Goal: Participate in discussion: Engage in conversation with other users on a specific topic

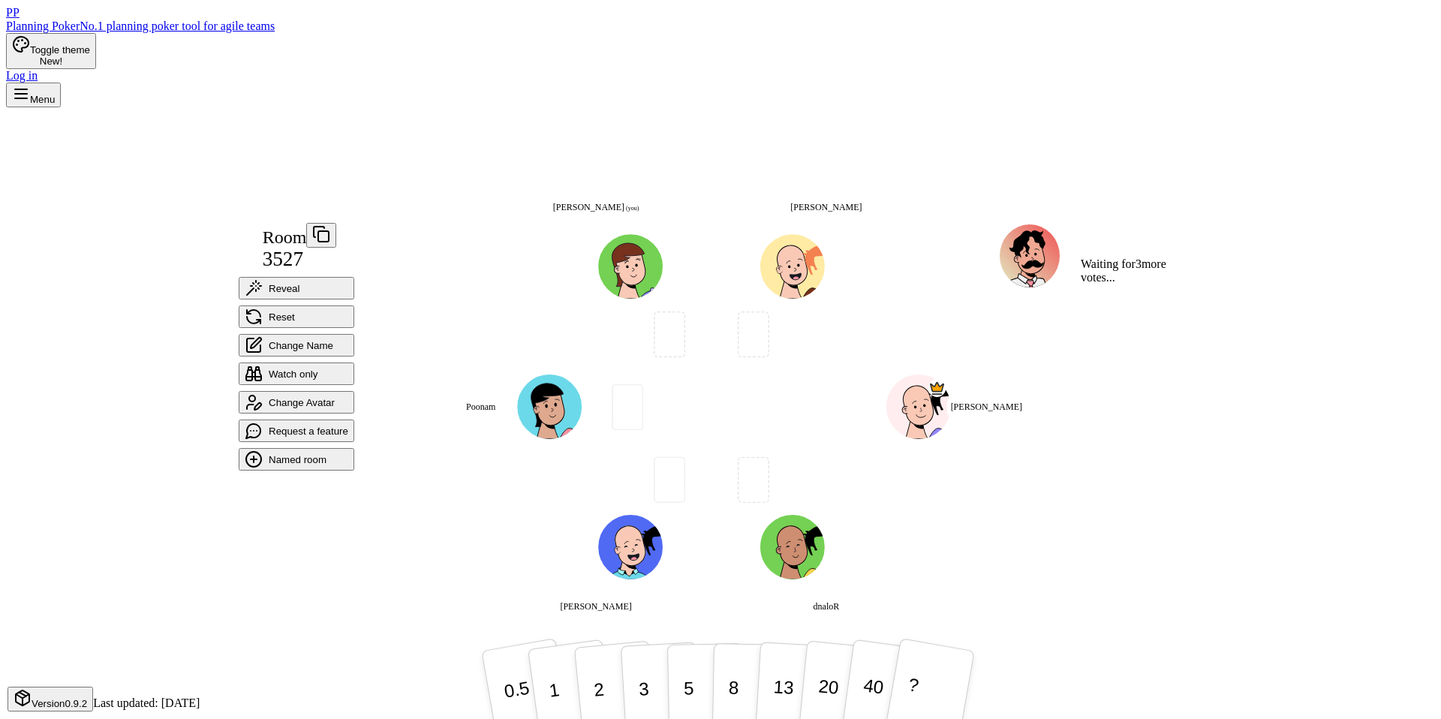
drag, startPoint x: 456, startPoint y: 601, endPoint x: 545, endPoint y: 632, distance: 94.7
click at [459, 602] on div "Room 3527 Reveal Reset Change Name Watch only Change Avatar Request a feature N…" at bounding box center [721, 429] width 976 height 644
click at [685, 681] on p "5" at bounding box center [688, 685] width 11 height 45
click at [628, 680] on button "3" at bounding box center [661, 685] width 82 height 117
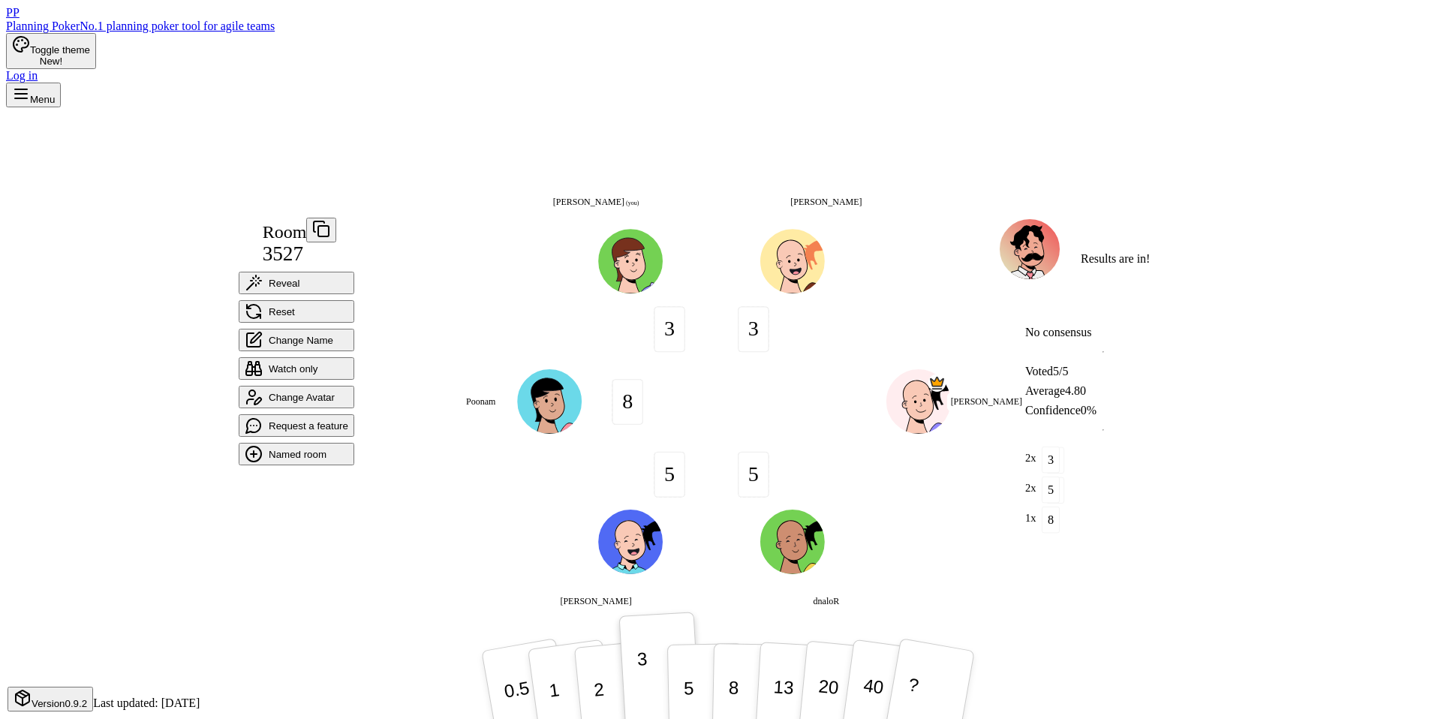
click at [526, 577] on div "Room 3527 Reveal Reset Change Name Watch only Change Avatar Request a feature N…" at bounding box center [721, 429] width 976 height 644
click at [685, 673] on p "5" at bounding box center [688, 685] width 11 height 45
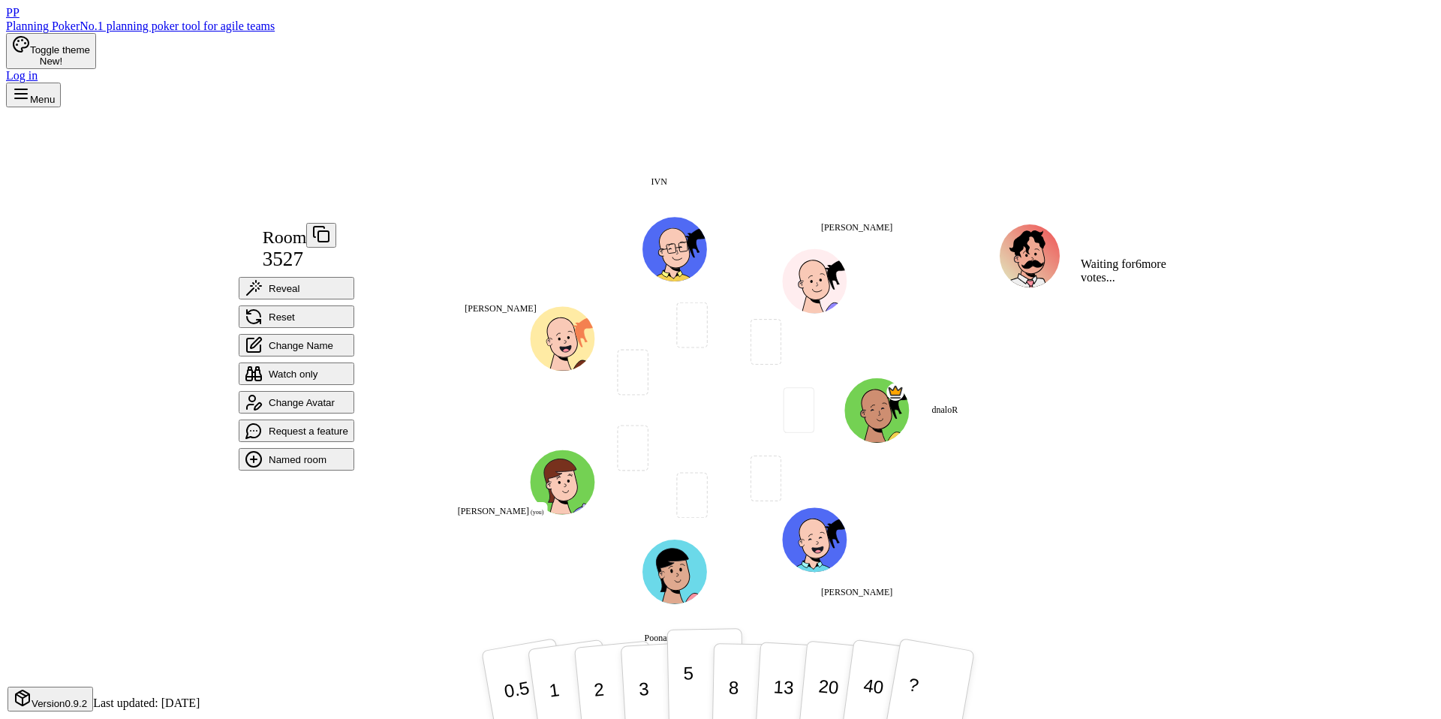
click at [683, 687] on p "5" at bounding box center [688, 685] width 11 height 45
click at [306, 613] on div "Room 3527 Reveal Reset Change Name Watch only Change Avatar Request a feature N…" at bounding box center [721, 429] width 976 height 644
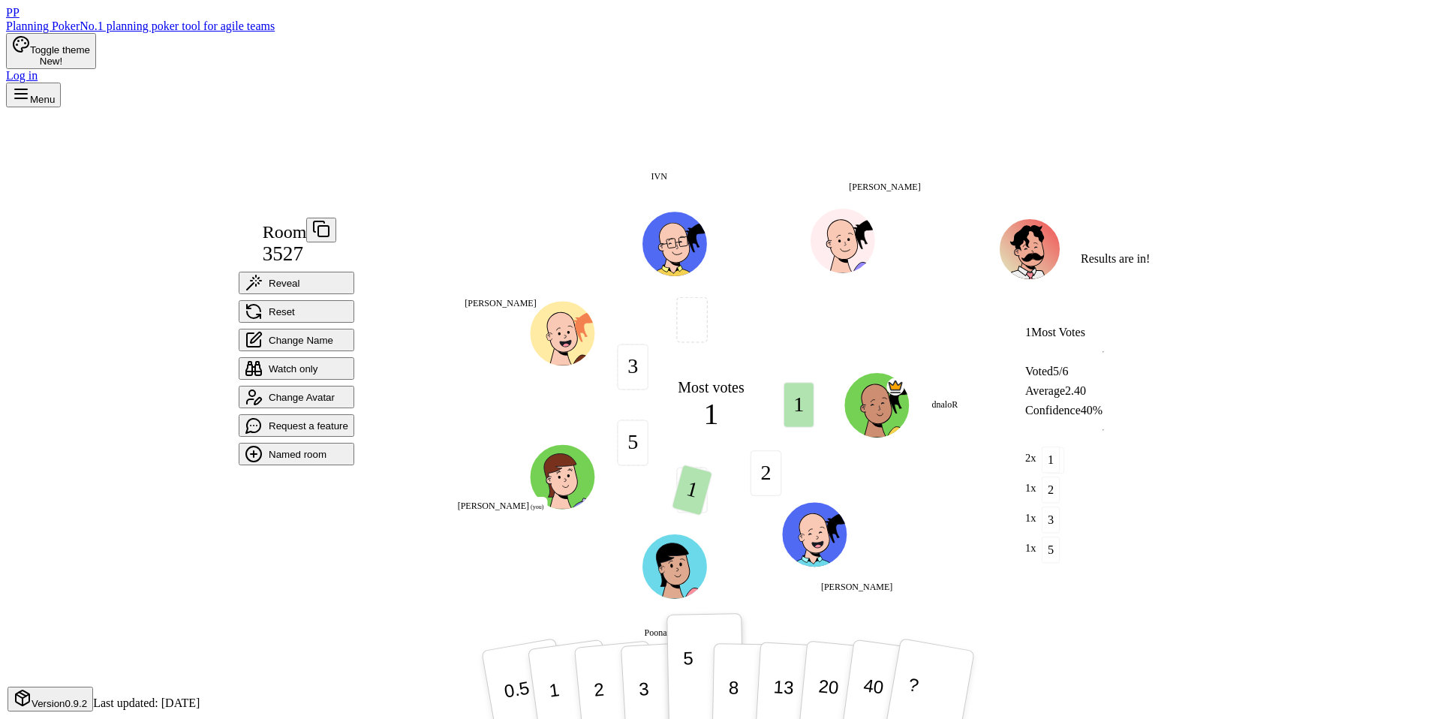
click at [517, 571] on div "Most votes 1 1 2 3 1 5 3 dnaloR [PERSON_NAME] [PERSON_NAME] (you) [PERSON_NAME]…" at bounding box center [711, 429] width 574 height 423
click at [555, 689] on button "1" at bounding box center [570, 686] width 89 height 122
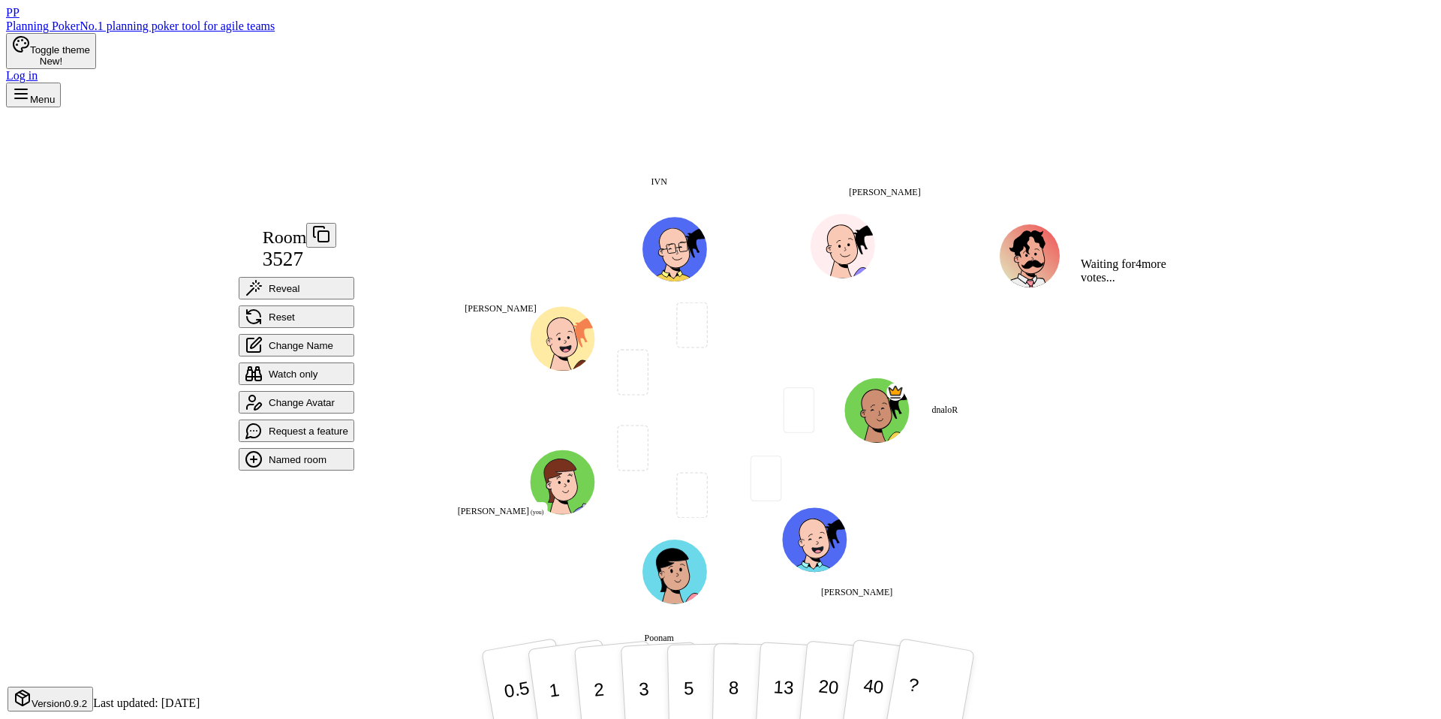
click at [402, 436] on div "Room 3527 Reveal Reset Change Name Watch only Change Avatar Request a feature N…" at bounding box center [721, 429] width 976 height 413
click at [637, 681] on p "3" at bounding box center [643, 687] width 13 height 46
click at [434, 619] on div "Room 3527 Reveal Reset Change Name Watch only Change Avatar Request a feature N…" at bounding box center [721, 429] width 976 height 644
